Goal: Transaction & Acquisition: Purchase product/service

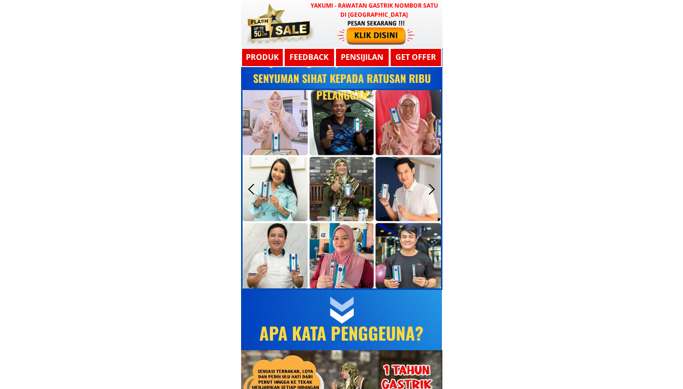
scroll to position [3610, 0]
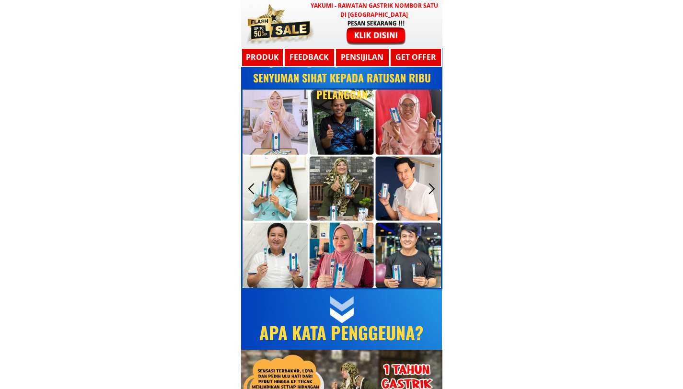
click at [430, 189] on div at bounding box center [432, 189] width 16 height 16
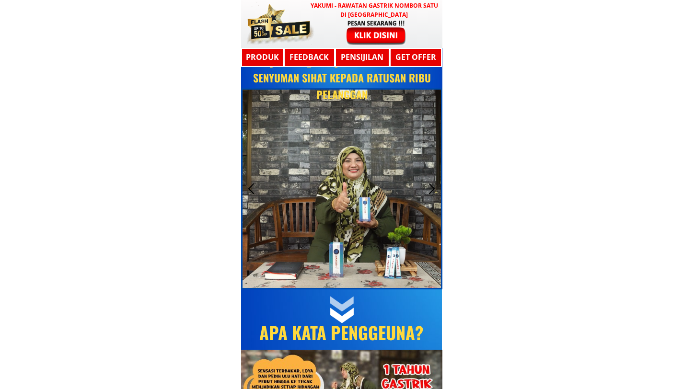
click at [430, 189] on div at bounding box center [432, 189] width 16 height 16
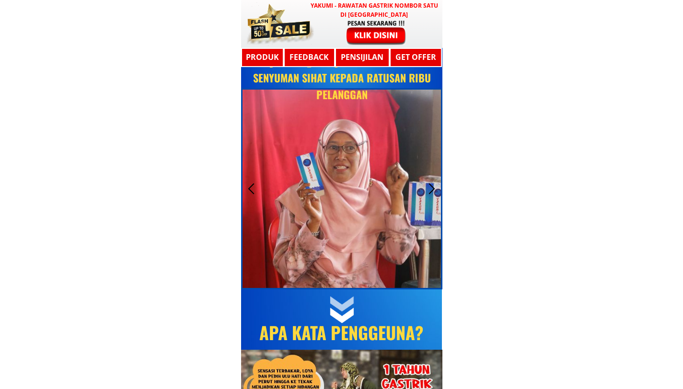
click at [430, 189] on div at bounding box center [432, 189] width 16 height 16
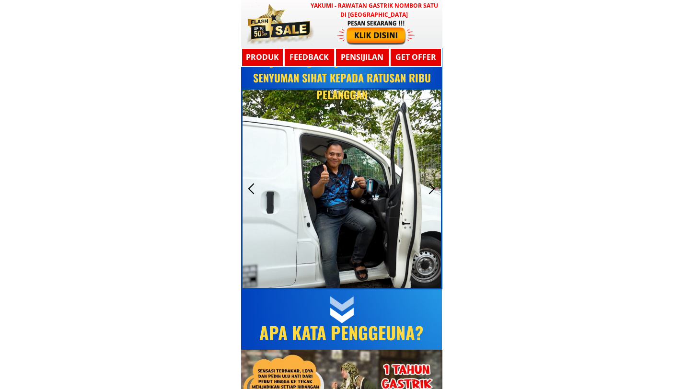
click at [430, 189] on div at bounding box center [432, 189] width 16 height 16
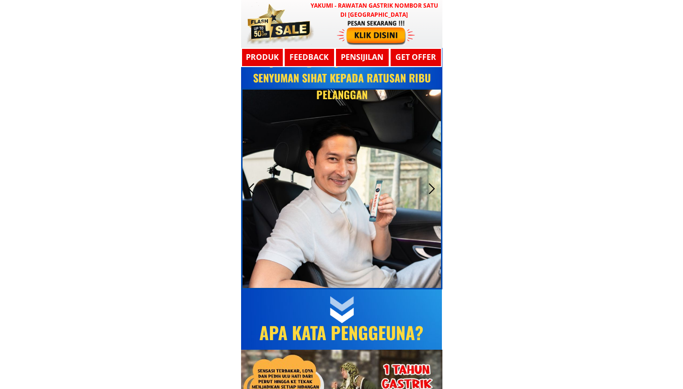
click at [430, 189] on div at bounding box center [432, 189] width 16 height 16
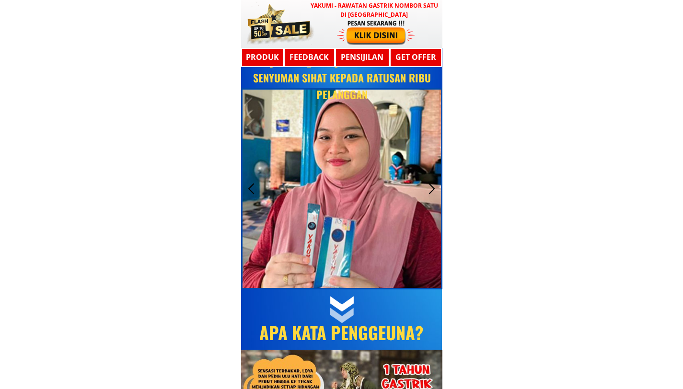
click at [430, 189] on div at bounding box center [432, 189] width 16 height 16
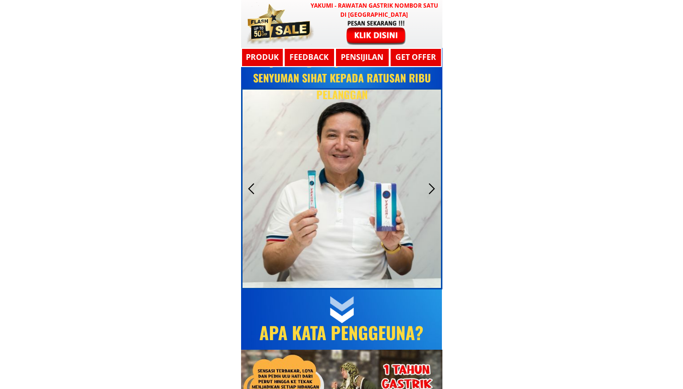
click at [430, 189] on div at bounding box center [432, 189] width 16 height 16
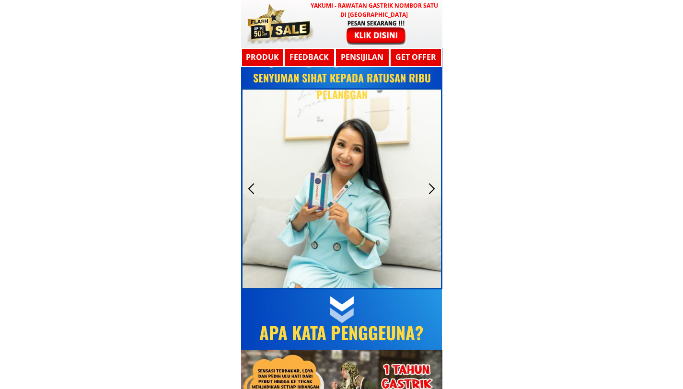
click at [430, 189] on div at bounding box center [432, 189] width 16 height 16
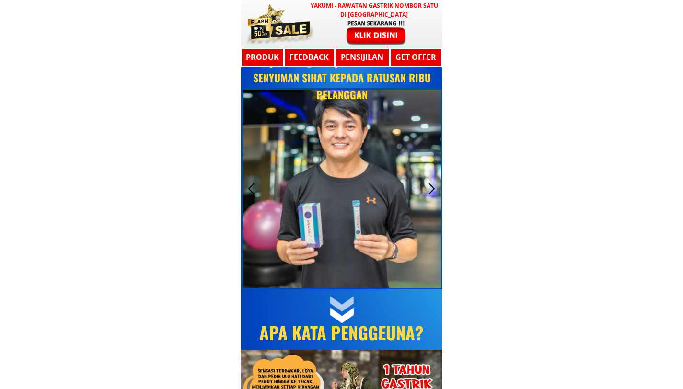
click at [430, 189] on div at bounding box center [432, 189] width 16 height 16
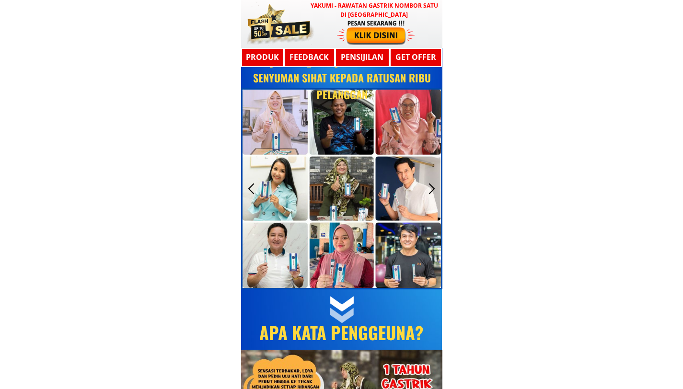
click at [430, 189] on div at bounding box center [432, 189] width 16 height 16
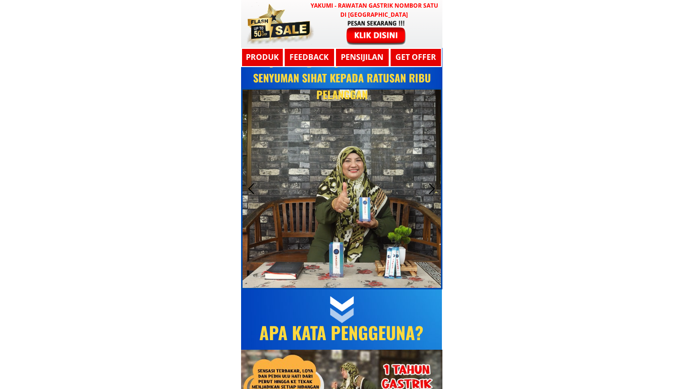
click at [249, 193] on div at bounding box center [252, 189] width 16 height 16
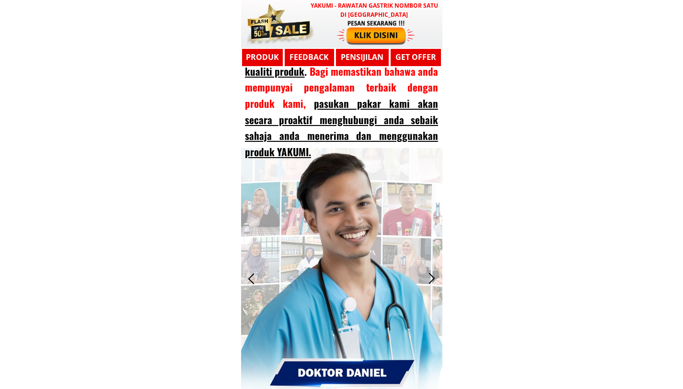
scroll to position [8575, 0]
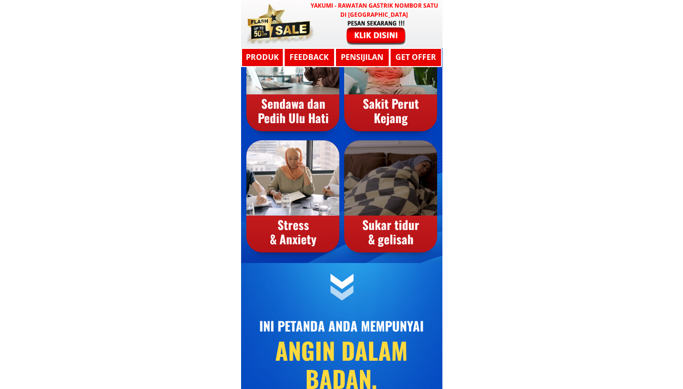
scroll to position [273, 0]
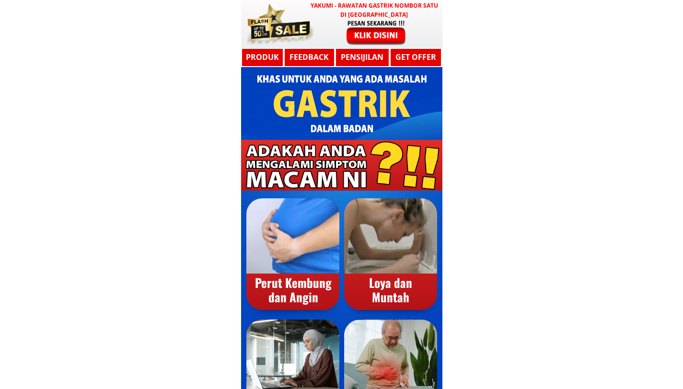
click at [256, 59] on h3 "Produk" at bounding box center [262, 57] width 43 height 12
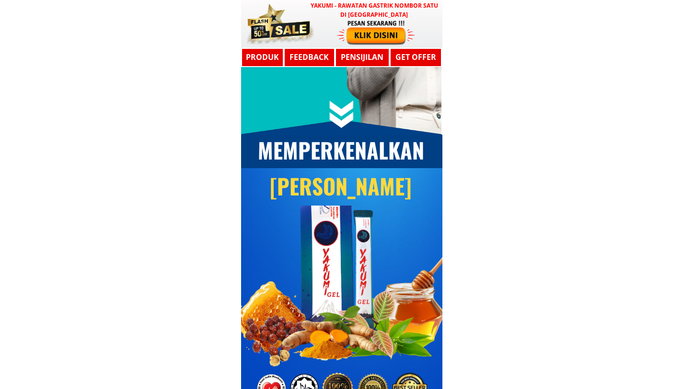
click at [303, 57] on h3 "Feedback" at bounding box center [309, 57] width 50 height 12
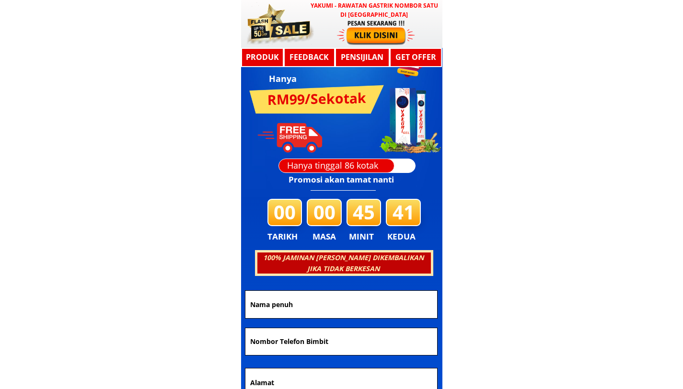
scroll to position [4925, 0]
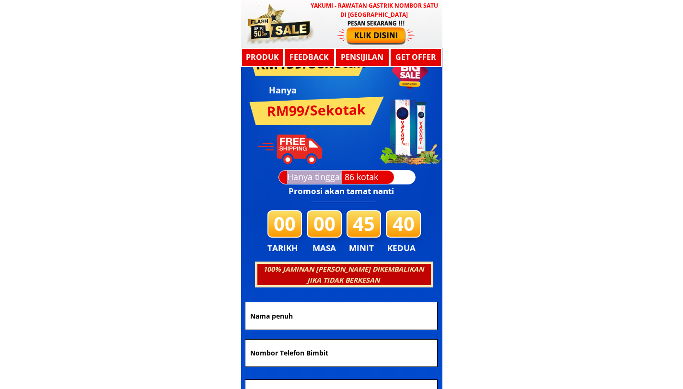
drag, startPoint x: 341, startPoint y: 179, endPoint x: 398, endPoint y: 181, distance: 57.5
click at [398, 181] on div "Hanya tinggal 86 kotak" at bounding box center [347, 177] width 137 height 14
click at [398, 178] on div at bounding box center [358, 177] width 116 height 14
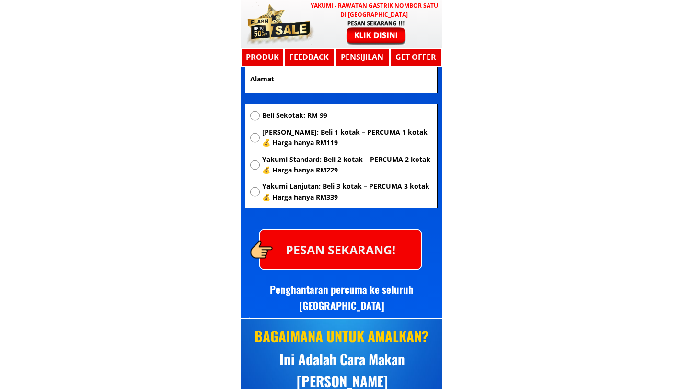
scroll to position [5199, 0]
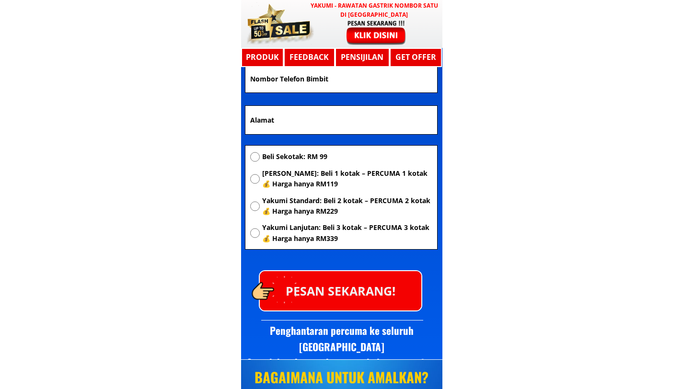
drag, startPoint x: 322, startPoint y: 158, endPoint x: 371, endPoint y: 159, distance: 48.9
click at [371, 159] on span "Beli Sekotak: RM 99" at bounding box center [347, 156] width 170 height 11
radio input "true"
drag, startPoint x: 318, startPoint y: 184, endPoint x: 347, endPoint y: 183, distance: 28.8
click at [347, 183] on span "[PERSON_NAME]: Beli 1 kotak – PERCUMA 1 kotak 💰 Harga hanya RM119" at bounding box center [347, 179] width 170 height 22
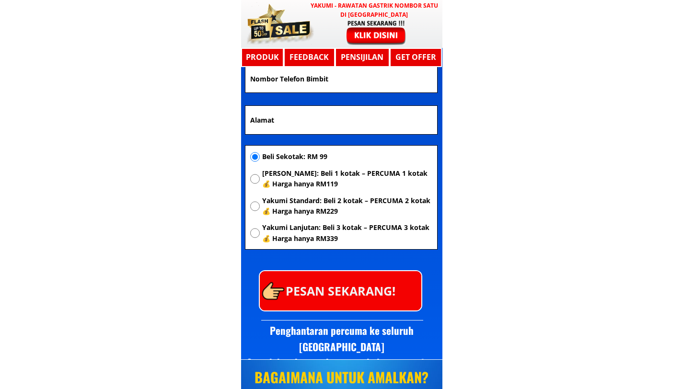
radio input "true"
click at [313, 203] on span "Yakumi Standard: Beli 2 kotak – PERCUMA 2 kotak 💰 Harga hanya RM229" at bounding box center [347, 207] width 170 height 22
radio input "true"
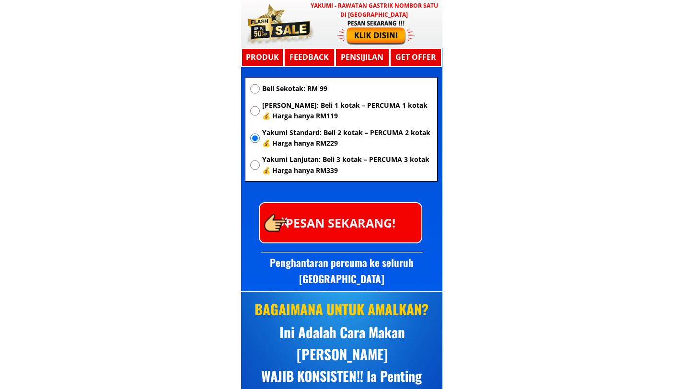
scroll to position [5254, 0]
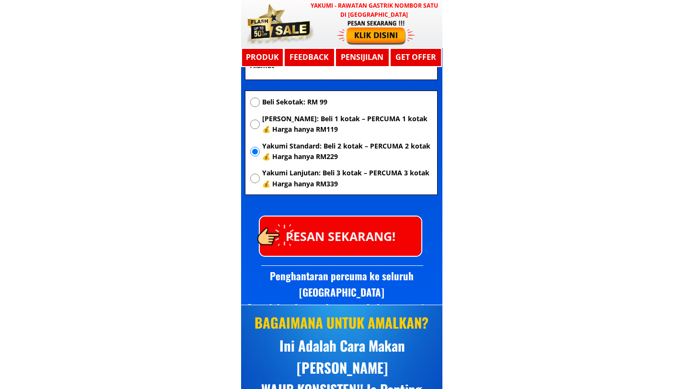
click at [293, 178] on span "Yakumi Lanjutan: Beli 3 kotak – PERCUMA 3 kotak 💰 Harga hanya RM339" at bounding box center [347, 179] width 170 height 22
radio input "true"
